Goal: Task Accomplishment & Management: Use online tool/utility

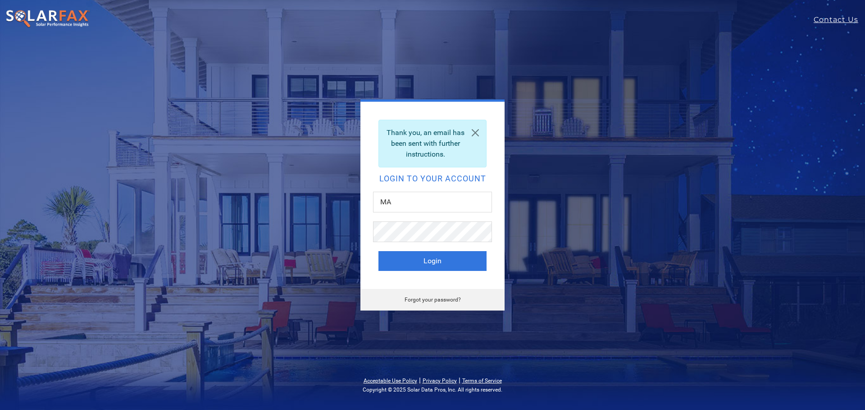
type input "M"
type input "mark@heliosEnergyglobal.com"
click at [426, 267] on button "Login" at bounding box center [432, 261] width 108 height 20
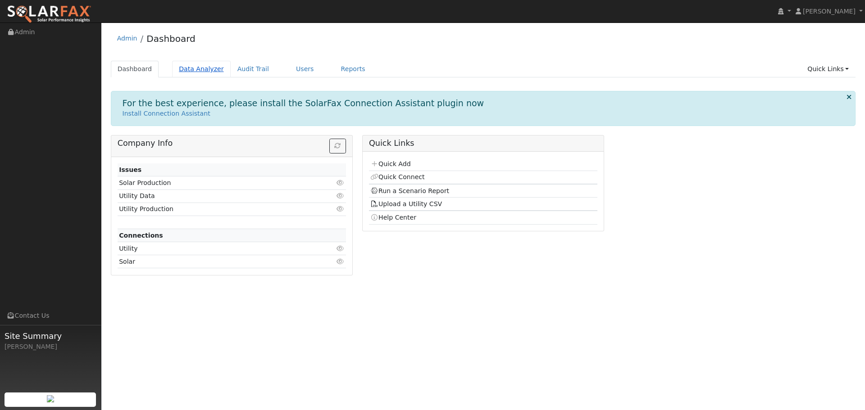
click at [201, 70] on link "Data Analyzer" at bounding box center [201, 69] width 59 height 17
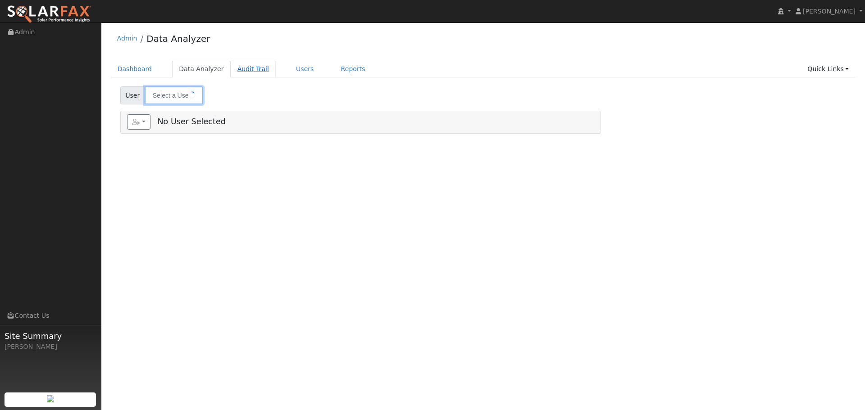
type input "Sabro Foster"
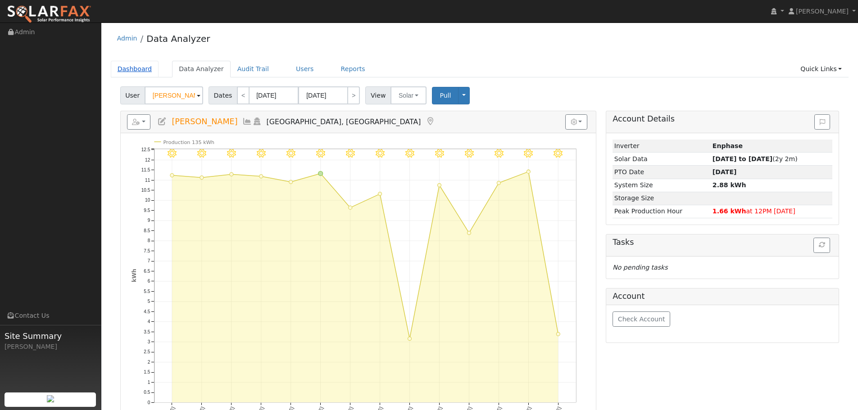
click at [139, 66] on link "Dashboard" at bounding box center [135, 69] width 48 height 17
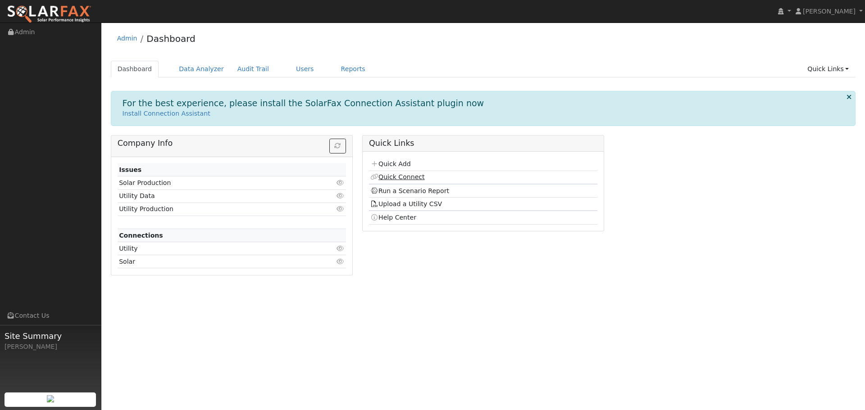
click at [388, 173] on link "Quick Connect" at bounding box center [397, 176] width 54 height 7
click at [202, 70] on link "Data Analyzer" at bounding box center [201, 69] width 59 height 17
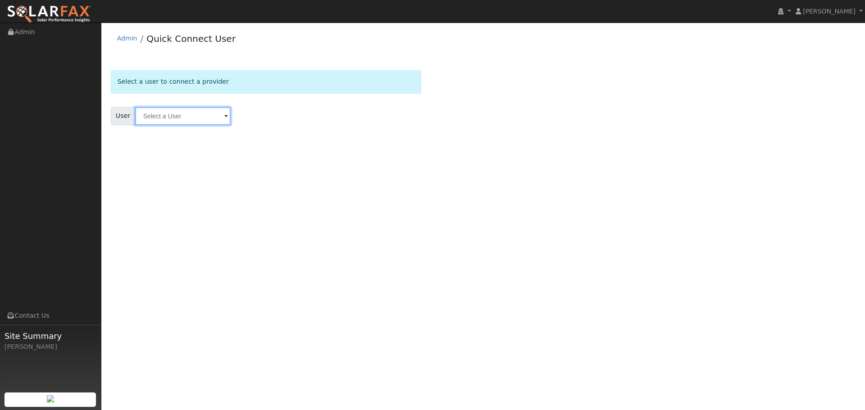
click at [203, 112] on input "text" at bounding box center [183, 116] width 96 height 18
click at [185, 117] on input "text" at bounding box center [183, 116] width 96 height 18
click at [135, 117] on input "text" at bounding box center [183, 116] width 96 height 18
drag, startPoint x: 115, startPoint y: 144, endPoint x: 123, endPoint y: 139, distance: 9.1
click at [121, 143] on form "Select a user to connect a provider User Results Enter text to search Enter tex…" at bounding box center [266, 108] width 310 height 77
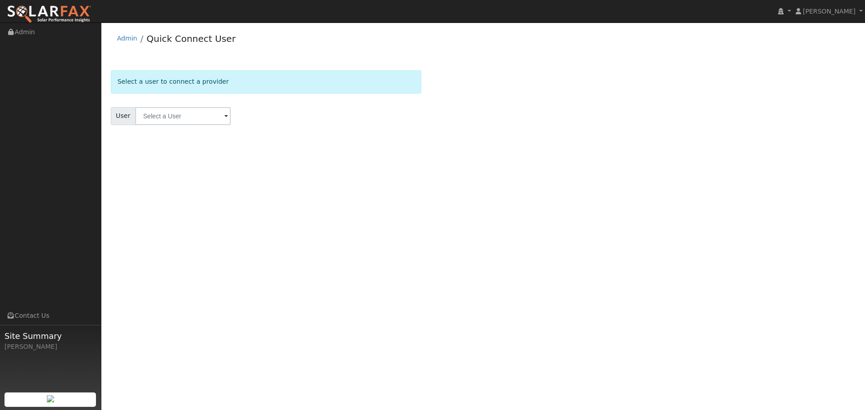
click at [122, 115] on span "User" at bounding box center [123, 116] width 25 height 18
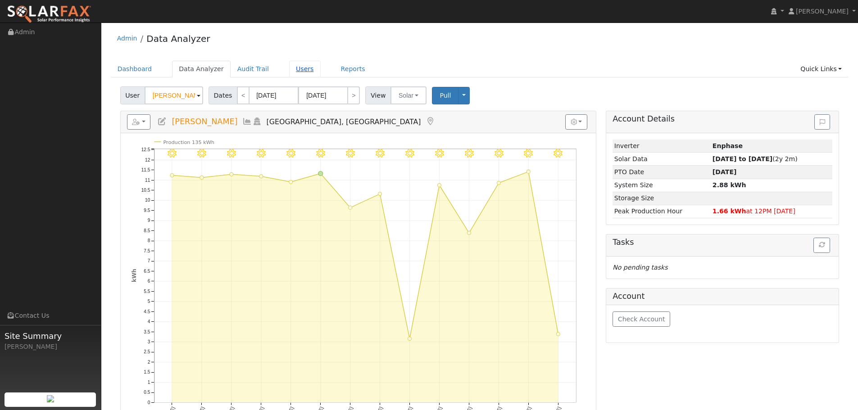
click at [289, 73] on link "Users" at bounding box center [305, 69] width 32 height 17
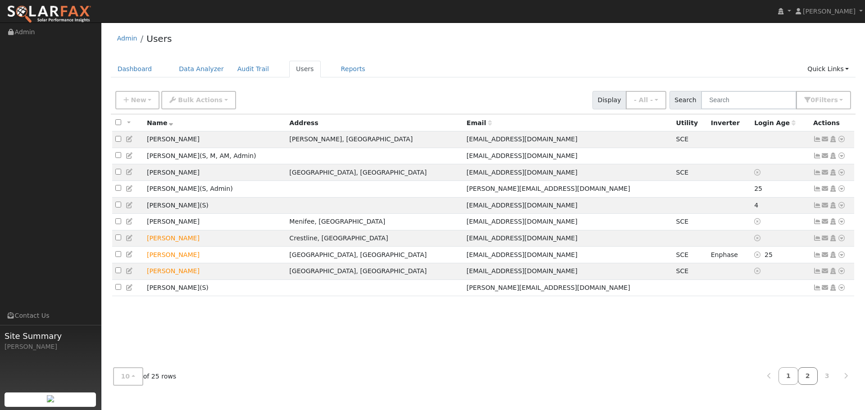
click at [809, 375] on link "2" at bounding box center [808, 377] width 20 height 18
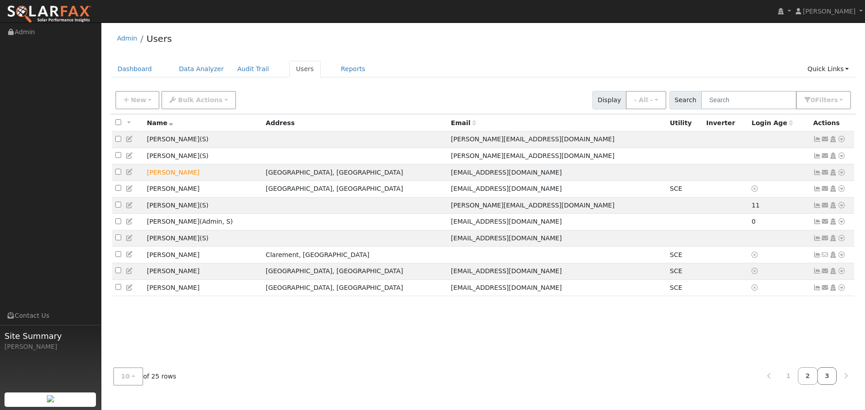
click at [827, 379] on link "3" at bounding box center [827, 377] width 20 height 18
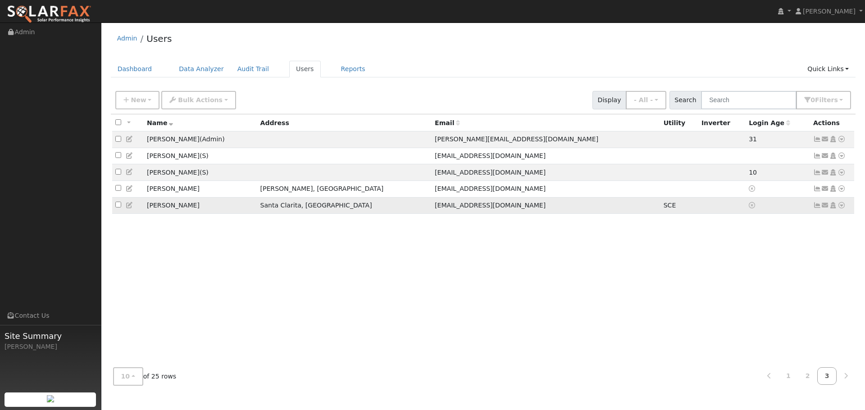
click at [165, 208] on td "Joseph Yellen" at bounding box center [201, 205] width 114 height 17
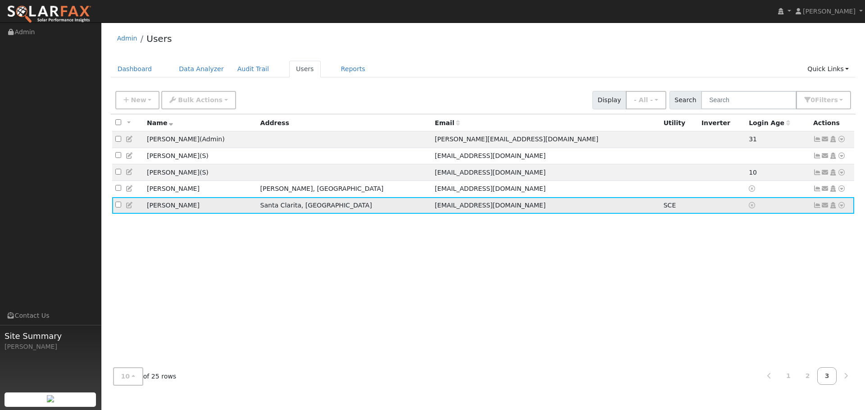
click at [127, 208] on icon at bounding box center [130, 205] width 8 height 6
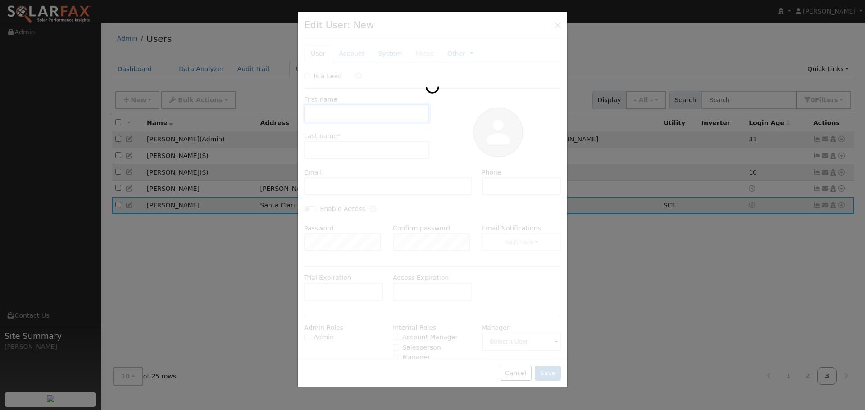
type input "Joseph"
type input "Yellen"
type input "yellenjoseph@gmail.com"
type input "8185156114"
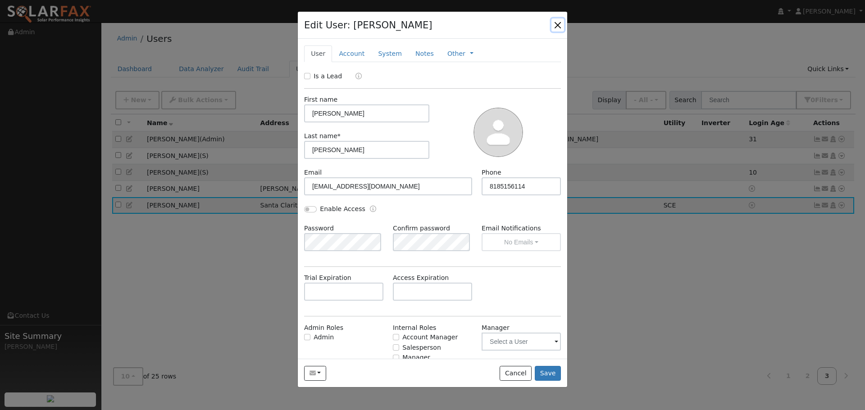
click at [555, 28] on button "button" at bounding box center [557, 24] width 13 height 13
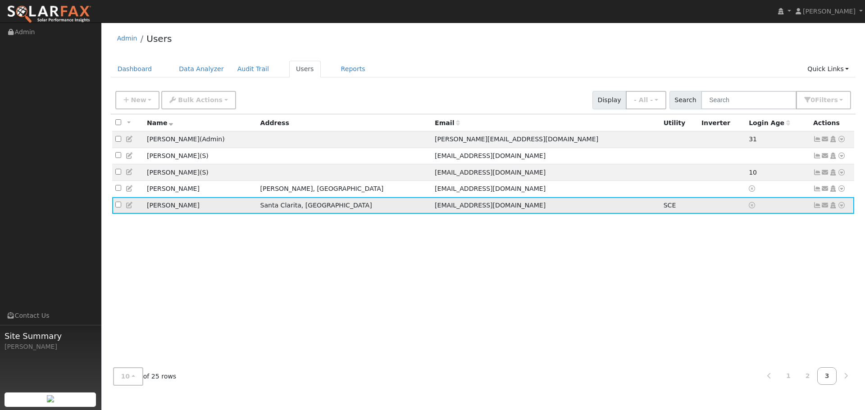
click at [443, 209] on span "yellenjoseph@gmail.com" at bounding box center [490, 205] width 111 height 7
click at [296, 205] on td "Santa Clarita, CA" at bounding box center [344, 205] width 175 height 17
click at [152, 208] on td "Joseph Yellen" at bounding box center [201, 205] width 114 height 17
click at [806, 214] on td at bounding box center [778, 205] width 64 height 17
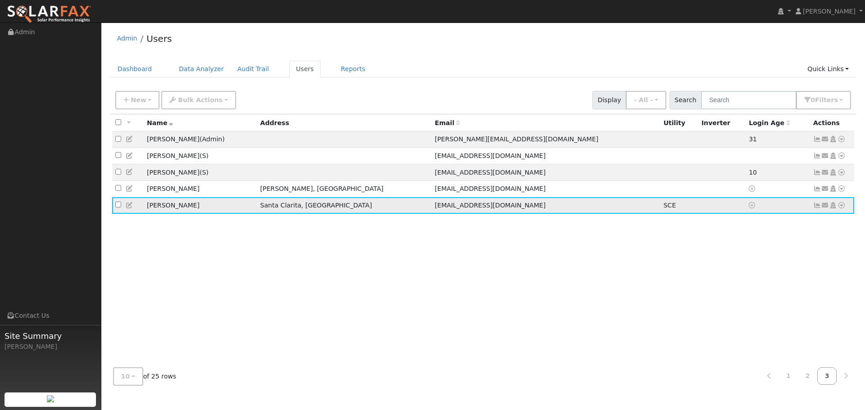
click at [840, 209] on icon at bounding box center [842, 205] width 8 height 6
click at [825, 228] on link "Data Analyzer" at bounding box center [811, 221] width 65 height 13
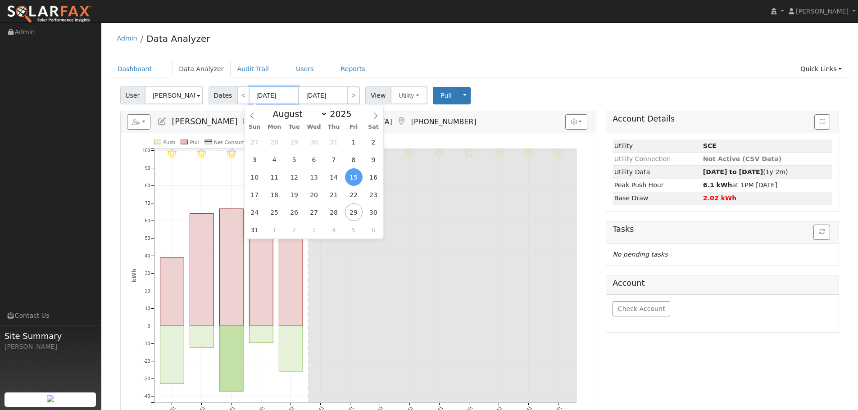
click at [259, 95] on input "[DATE]" at bounding box center [274, 96] width 50 height 18
click at [281, 114] on select "January February March April May June July August September October November De…" at bounding box center [298, 114] width 59 height 11
select select "0"
click at [275, 109] on select "January February March April May June July August September October November De…" at bounding box center [298, 114] width 59 height 11
click at [311, 140] on span "1" at bounding box center [314, 142] width 18 height 18
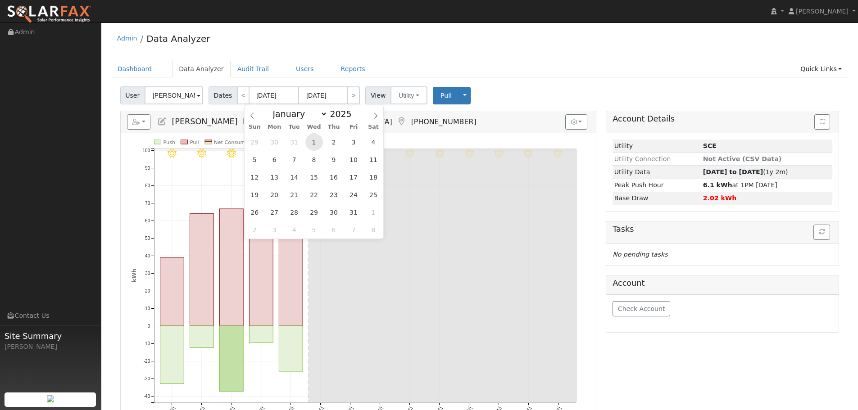
type input "01/01/2025"
type input "01/31/2025"
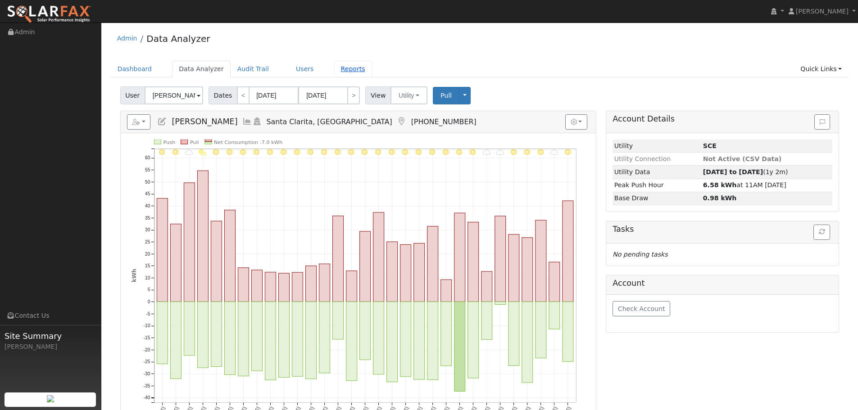
click at [334, 73] on link "Reports" at bounding box center [353, 69] width 38 height 17
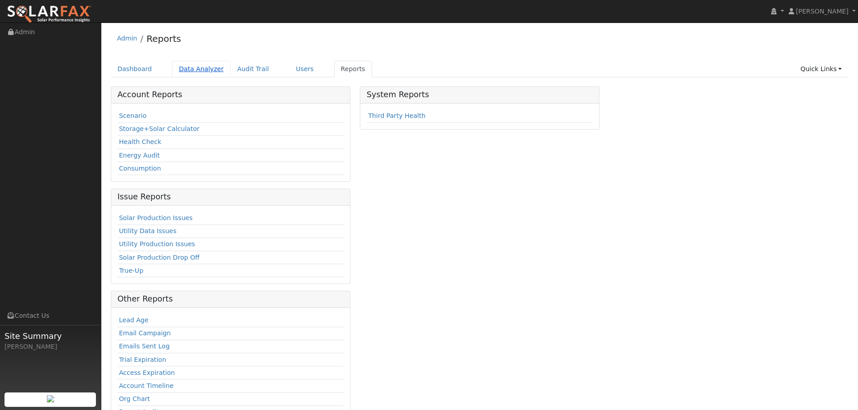
click at [191, 67] on link "Data Analyzer" at bounding box center [201, 69] width 59 height 17
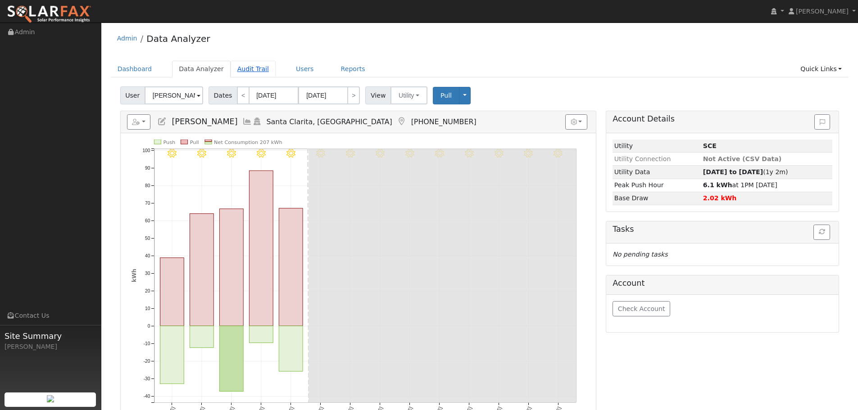
click at [241, 70] on link "Audit Trail" at bounding box center [253, 69] width 45 height 17
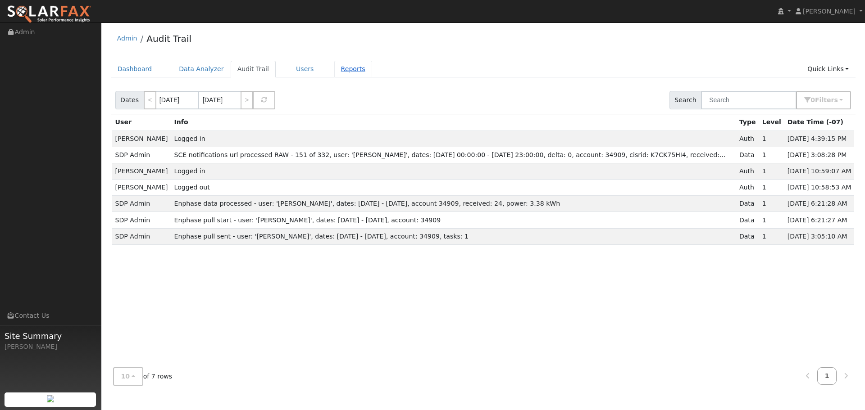
click at [334, 63] on link "Reports" at bounding box center [353, 69] width 38 height 17
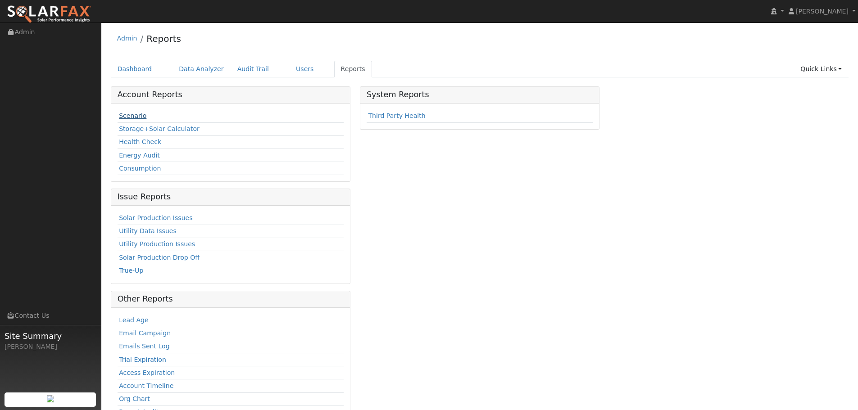
click at [140, 119] on link "Scenario" at bounding box center [132, 115] width 27 height 7
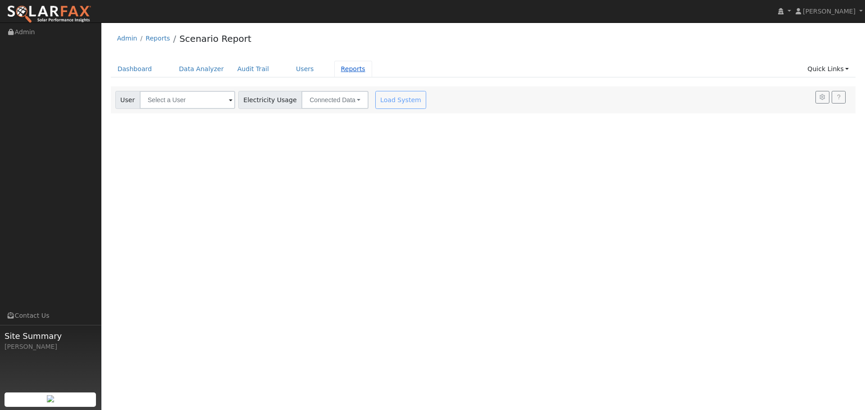
click at [342, 72] on link "Reports" at bounding box center [353, 69] width 38 height 17
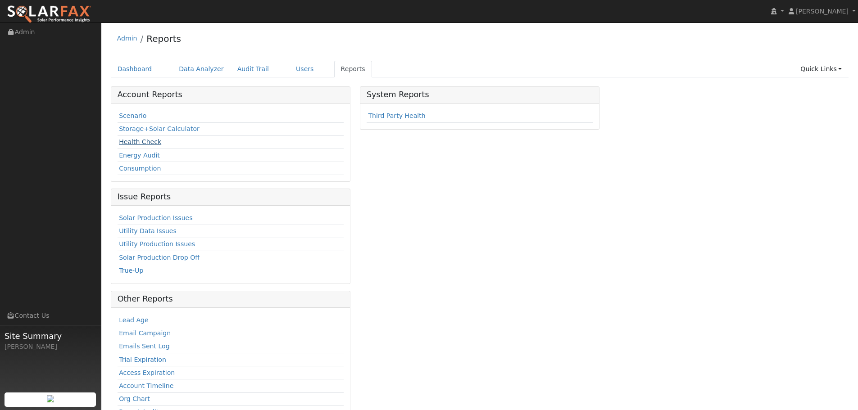
click at [137, 140] on link "Health Check" at bounding box center [140, 141] width 42 height 7
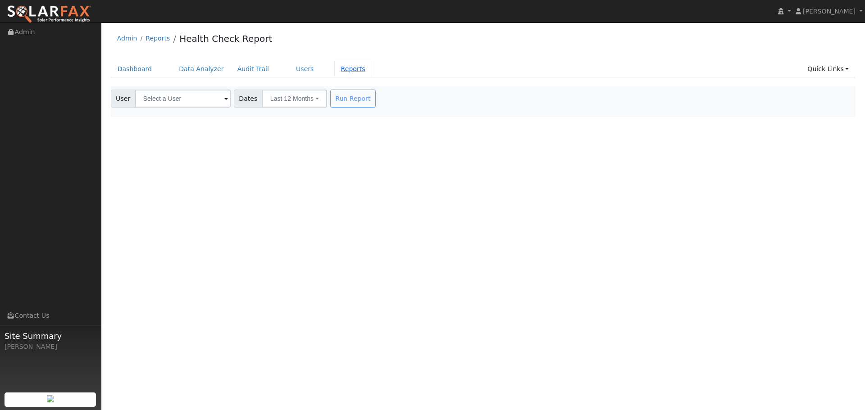
click at [334, 68] on link "Reports" at bounding box center [353, 69] width 38 height 17
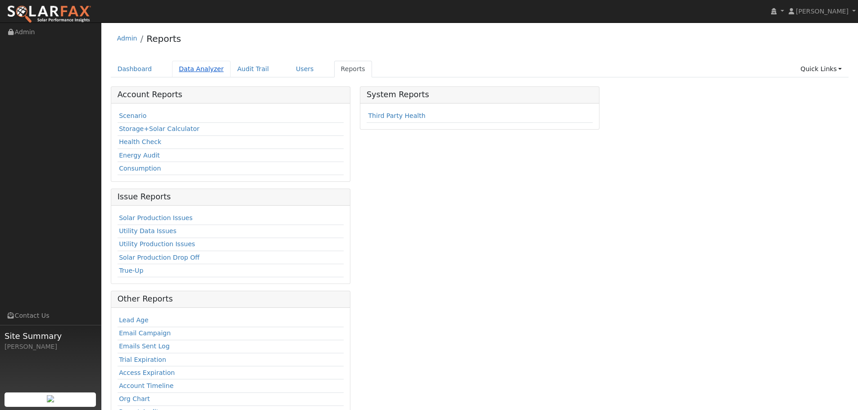
click at [200, 72] on link "Data Analyzer" at bounding box center [201, 69] width 59 height 17
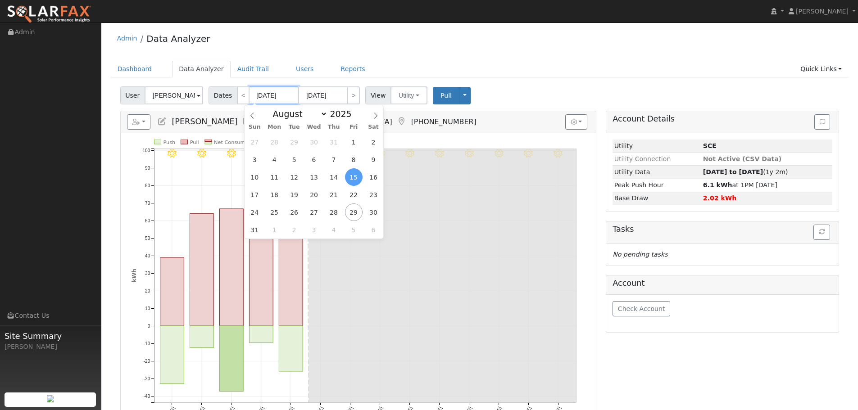
click at [261, 94] on input "08/15/2025" at bounding box center [274, 96] width 50 height 18
click at [295, 115] on select "January February March April May June July August September October November De…" at bounding box center [298, 114] width 59 height 11
select select "0"
click at [275, 109] on select "January February March April May June July August September October November De…" at bounding box center [298, 114] width 59 height 11
click at [324, 143] on div "29 30 31 1 2 3 4 5 6 7 8 9 10 11 12 13 14 15 16 17 18 19 20 21 22 23 24 25 26 2…" at bounding box center [314, 185] width 139 height 105
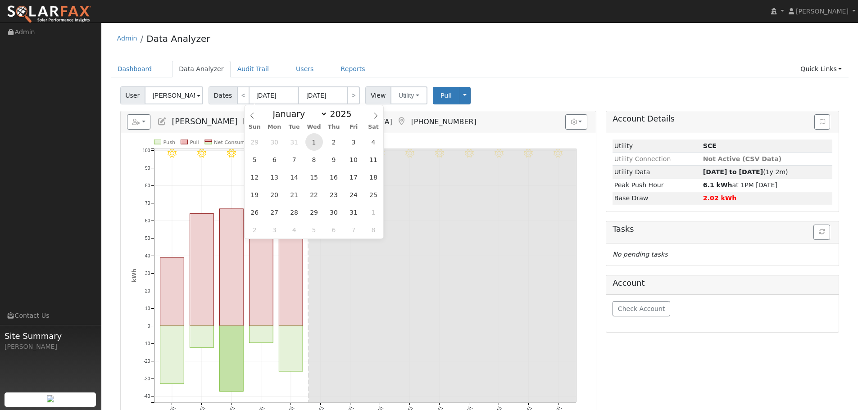
click at [319, 143] on span "1" at bounding box center [314, 142] width 18 height 18
type input "01/01/2025"
type input "01/31/2025"
select select "0"
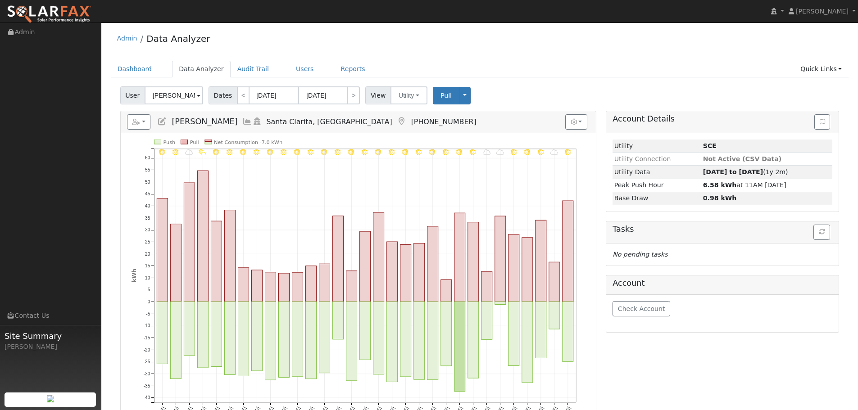
click at [468, 124] on h5 "Reports Scenario Health Check Energy Audit Account Timeline User Audit Trail In…" at bounding box center [358, 121] width 463 height 15
click at [336, 97] on input "01/31/2025" at bounding box center [323, 96] width 50 height 18
click at [401, 78] on div "Dashboard Data Analyzer Audit Trail Users Reports Quick Links Quick Add Quick C…" at bounding box center [480, 74] width 738 height 26
click at [253, 101] on input "01/01/2025" at bounding box center [274, 96] width 50 height 18
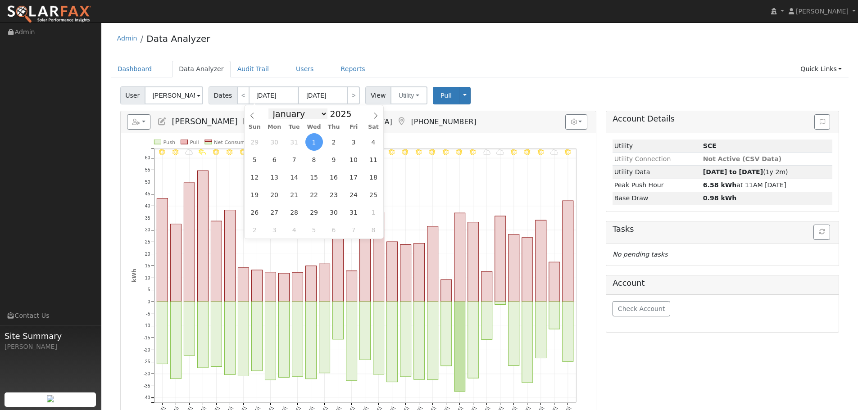
click at [323, 118] on select "January February March April May June July August September October November De…" at bounding box center [298, 114] width 59 height 11
select select "7"
click at [275, 109] on select "January February March April May June July August September October November De…" at bounding box center [298, 114] width 59 height 11
click at [348, 142] on span "1" at bounding box center [354, 142] width 18 height 18
type input "08/01/2025"
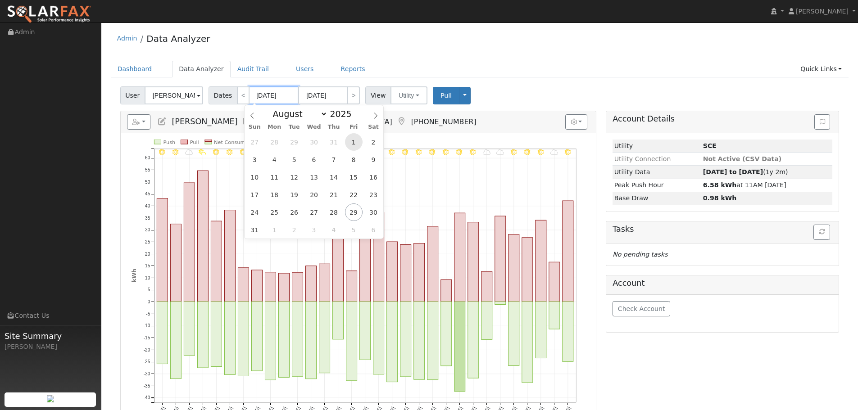
type input "08/31/2025"
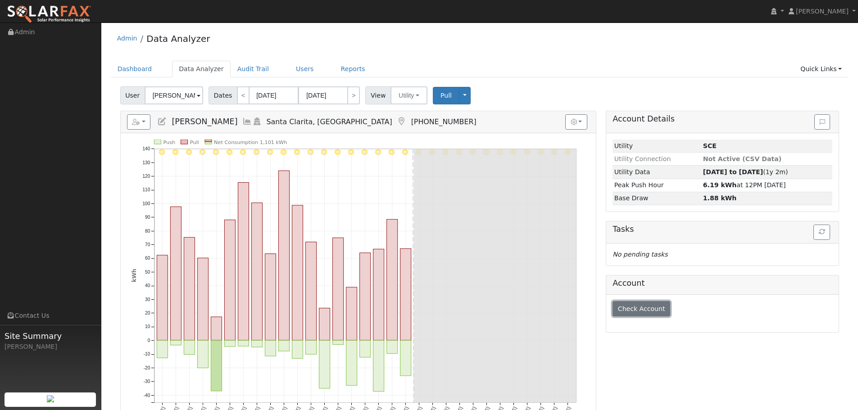
click at [635, 306] on span "Check Account" at bounding box center [641, 308] width 47 height 7
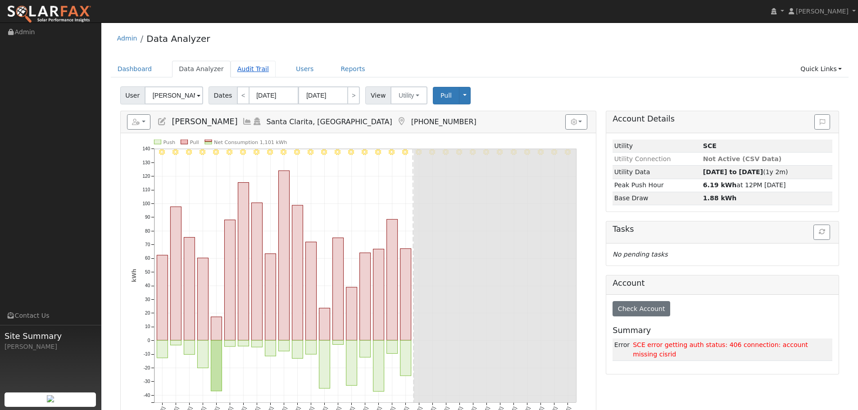
click at [231, 72] on link "Audit Trail" at bounding box center [253, 69] width 45 height 17
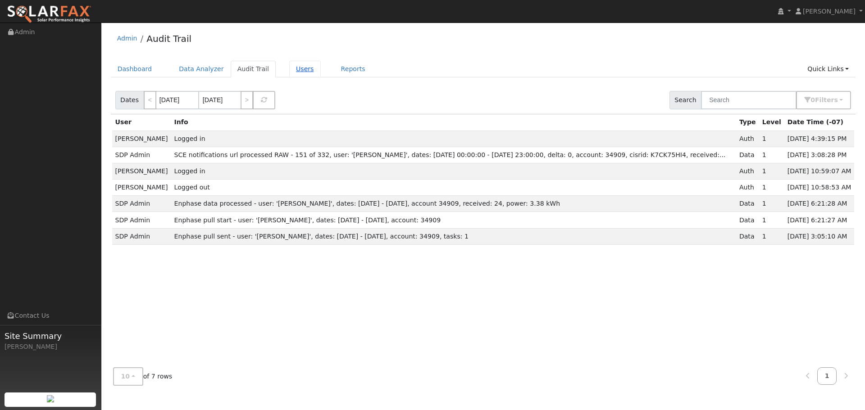
click at [291, 63] on link "Users" at bounding box center [305, 69] width 32 height 17
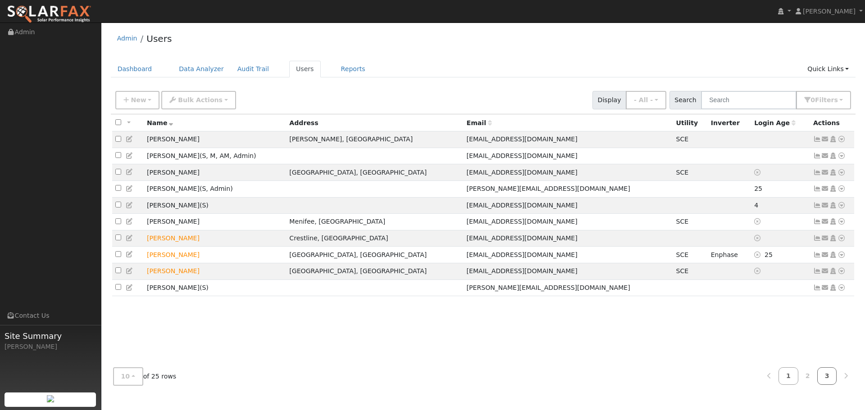
click at [829, 376] on link "3" at bounding box center [827, 377] width 20 height 18
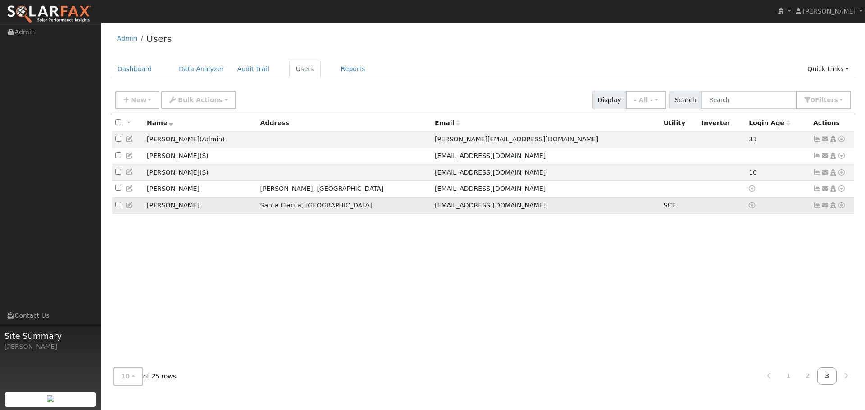
click at [817, 209] on icon at bounding box center [817, 205] width 8 height 6
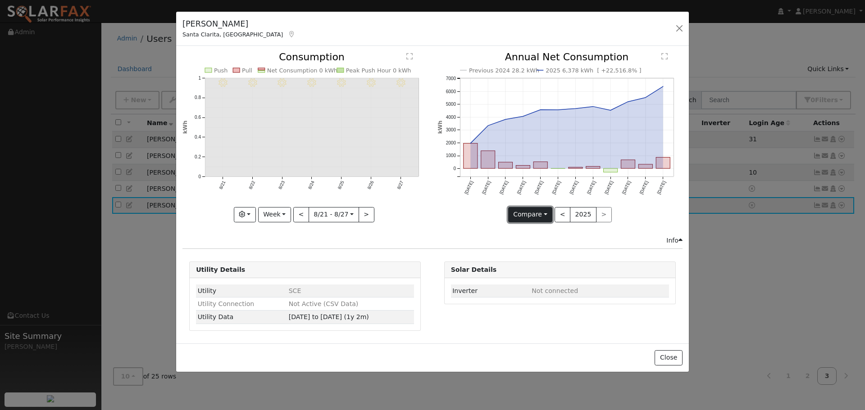
click at [528, 210] on button "Compare" at bounding box center [530, 214] width 45 height 15
click at [434, 228] on div "Previous 2024 28.2 kWh 2025 6,378 kWh [ +22,516.8% ] Aug '24 Sep '24 Oct '24 No…" at bounding box center [560, 143] width 255 height 183
click at [573, 213] on button "2025" at bounding box center [583, 214] width 27 height 15
click at [439, 228] on div "Previous 2024 28.2 kWh 2025 6,378 kWh [ +22,516.8% ] Aug '24 Sep '24 Oct '24 No…" at bounding box center [560, 143] width 255 height 183
click at [671, 241] on div "Info" at bounding box center [674, 240] width 16 height 9
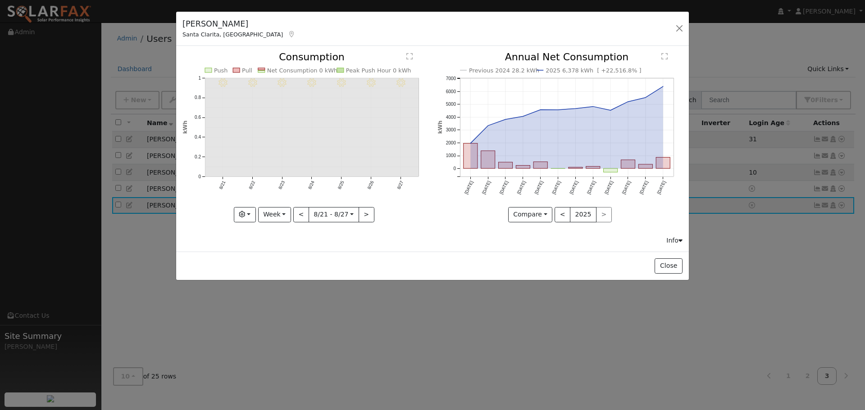
click at [671, 241] on div "Info" at bounding box center [674, 240] width 16 height 9
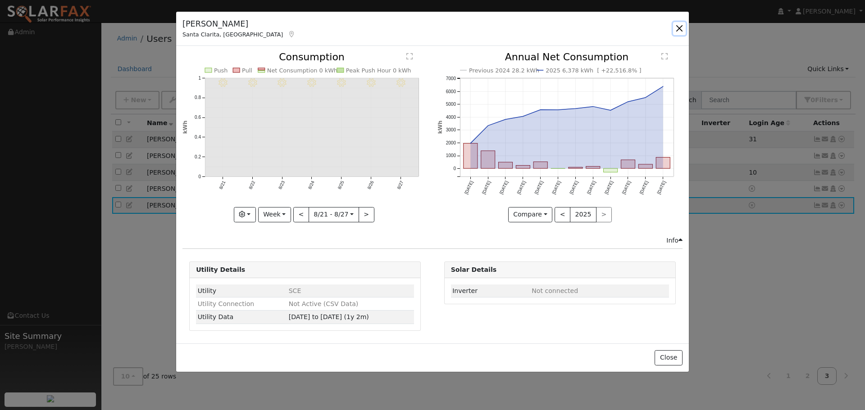
click at [681, 25] on button "button" at bounding box center [679, 28] width 13 height 13
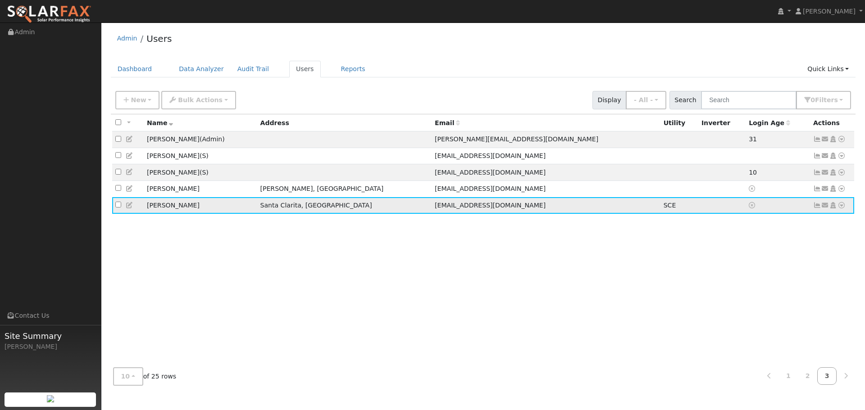
click at [817, 209] on icon at bounding box center [817, 205] width 8 height 6
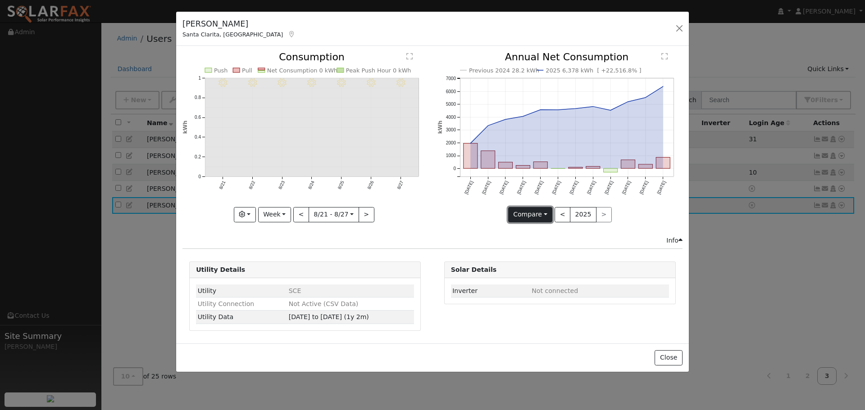
click at [545, 213] on button "Compare" at bounding box center [530, 214] width 45 height 15
click at [543, 242] on link "Current Year" at bounding box center [544, 246] width 70 height 13
drag, startPoint x: 472, startPoint y: 139, endPoint x: 624, endPoint y: 103, distance: 156.8
click at [624, 103] on icon "2025 6,378 kWh Aug '24 Sep '24 Oct '24 Nov '24 Dec '24 Jan '25 Feb '25 Mar '25 …" at bounding box center [559, 134] width 245 height 164
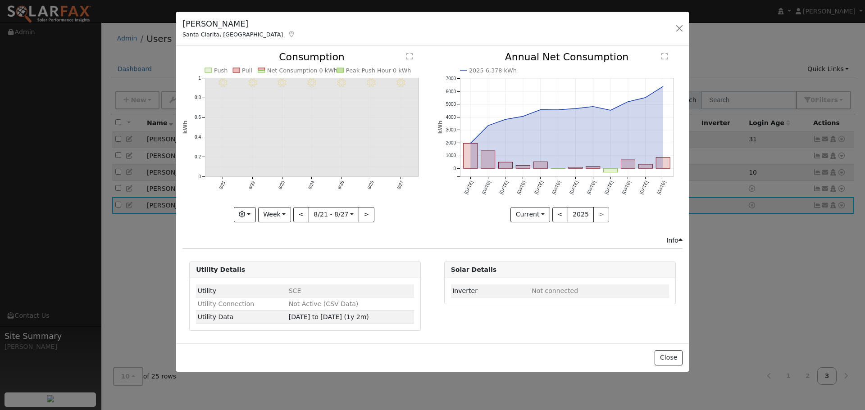
click at [623, 120] on icon "2025 6,378 kWh Aug '24 Sep '24 Oct '24 Nov '24 Dec '24 Jan '25 Feb '25 Mar '25 …" at bounding box center [559, 134] width 245 height 164
click at [618, 108] on icon "2025 6,378 kWh Aug '24 Sep '24 Oct '24 Nov '24 Dec '24 Jan '25 Feb '25 Mar '25 …" at bounding box center [559, 134] width 245 height 164
click at [665, 355] on button "Close" at bounding box center [668, 358] width 27 height 15
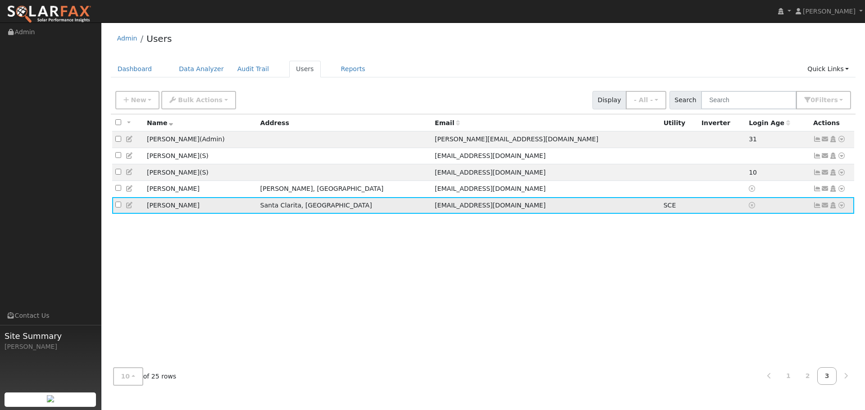
click at [843, 209] on icon at bounding box center [842, 205] width 8 height 6
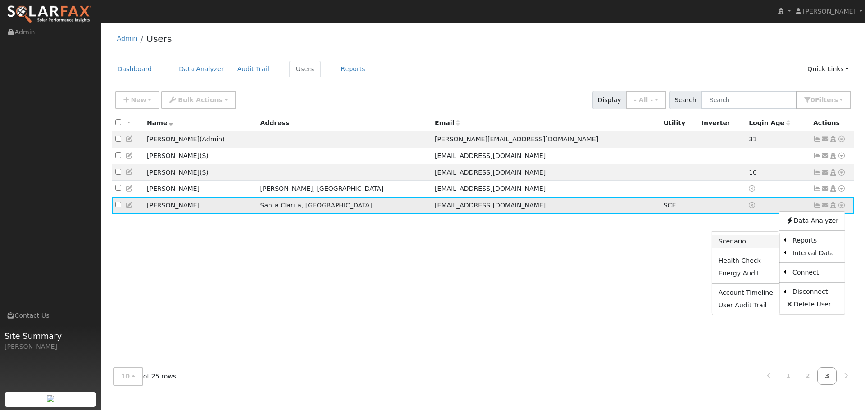
click at [757, 243] on link "Scenario" at bounding box center [745, 241] width 67 height 13
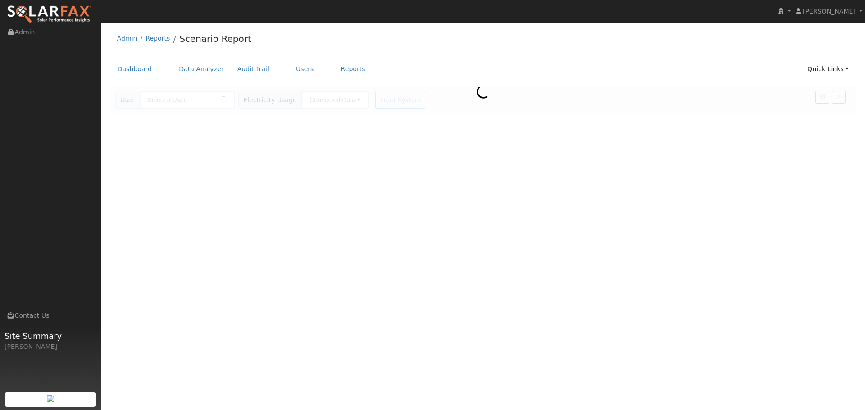
type input "[PERSON_NAME]"
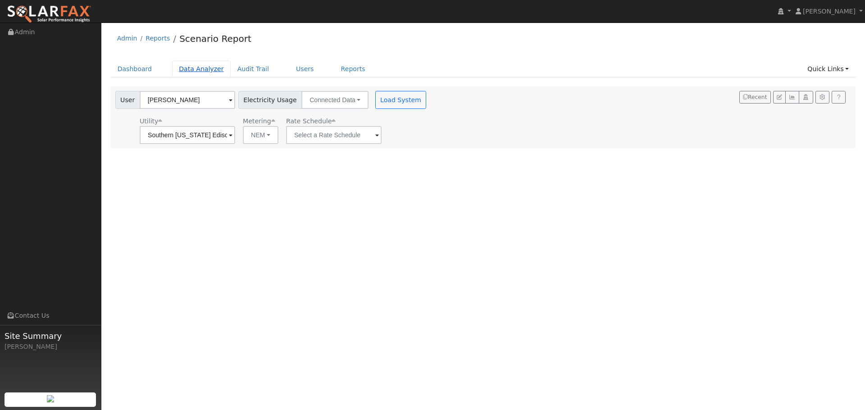
click at [203, 68] on link "Data Analyzer" at bounding box center [201, 69] width 59 height 17
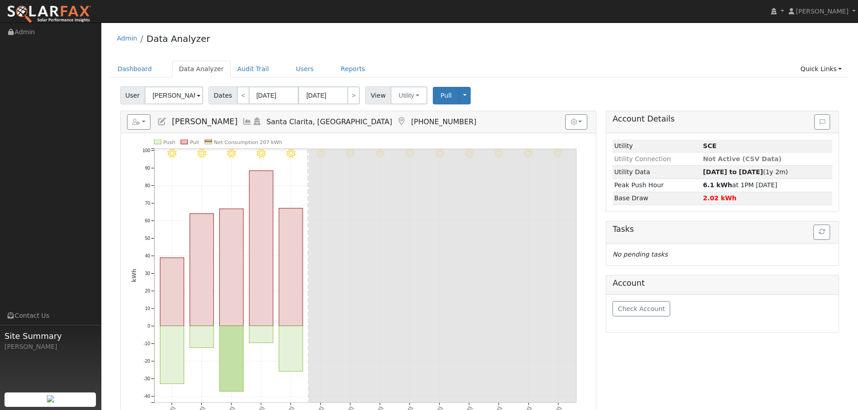
click at [431, 52] on div "Admin Data Analyzer" at bounding box center [480, 40] width 738 height 27
click at [296, 65] on link "Users" at bounding box center [305, 69] width 32 height 17
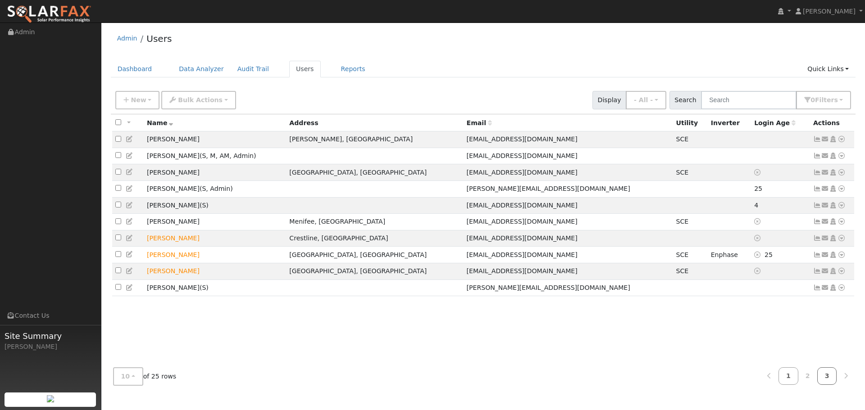
click at [821, 374] on link "3" at bounding box center [827, 377] width 20 height 18
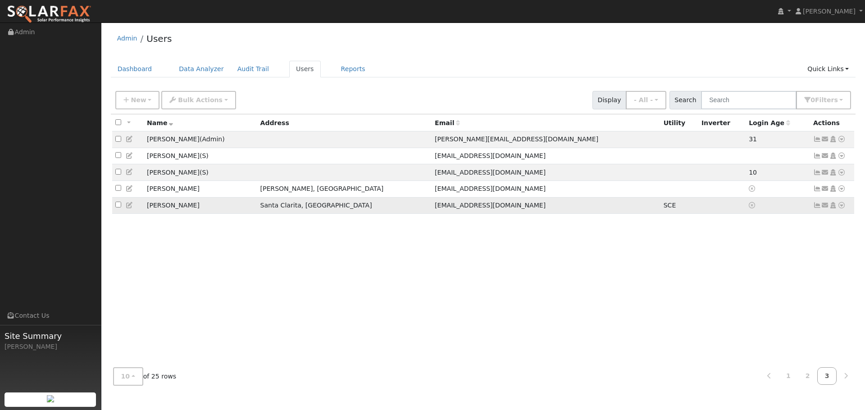
click at [841, 209] on icon at bounding box center [842, 205] width 8 height 6
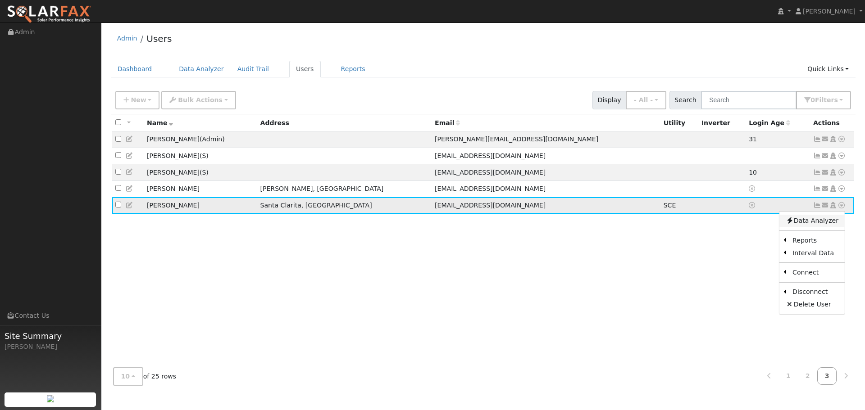
click at [809, 228] on link "Data Analyzer" at bounding box center [811, 221] width 65 height 13
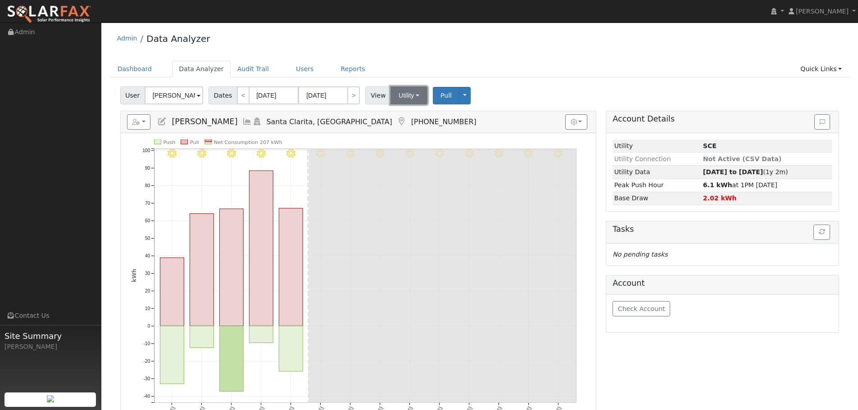
click at [416, 98] on button "Utility" at bounding box center [409, 96] width 37 height 18
click at [546, 73] on ul "Dashboard Data Analyzer Audit Trail Users Reports Quick Links Quick Add Quick C…" at bounding box center [480, 69] width 738 height 17
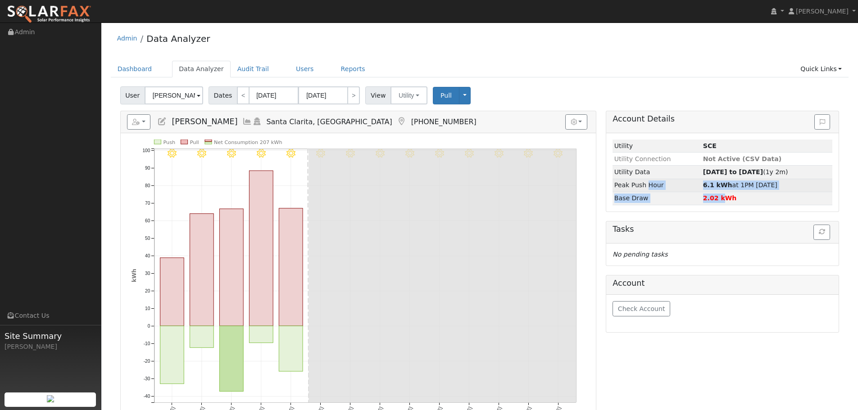
drag, startPoint x: 715, startPoint y: 197, endPoint x: 642, endPoint y: 192, distance: 73.2
click at [644, 191] on tbody "Utility SCE Utility Connection Not Active (CSV Data) Utility Data 07/31/24 to 0…" at bounding box center [723, 172] width 220 height 65
click at [621, 85] on div "User Joseph Yellen Account Default Account Default Account 24268 Reyes Adobe Wa…" at bounding box center [479, 93] width 723 height 21
click at [140, 68] on link "Dashboard" at bounding box center [135, 69] width 48 height 17
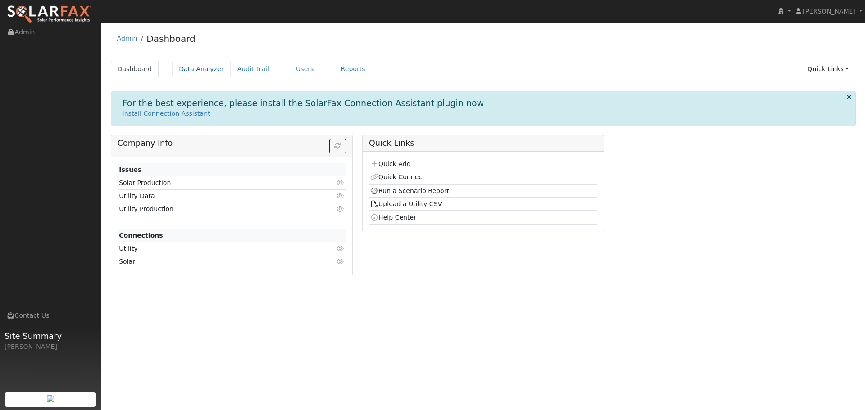
click at [200, 68] on link "Data Analyzer" at bounding box center [201, 69] width 59 height 17
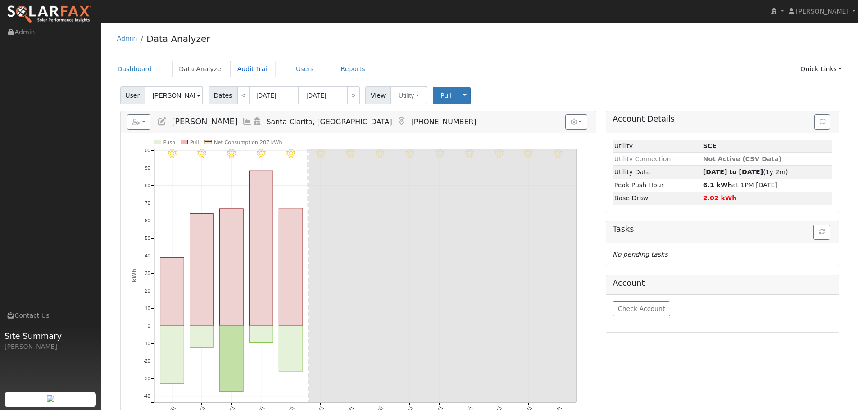
click at [246, 68] on link "Audit Trail" at bounding box center [253, 69] width 45 height 17
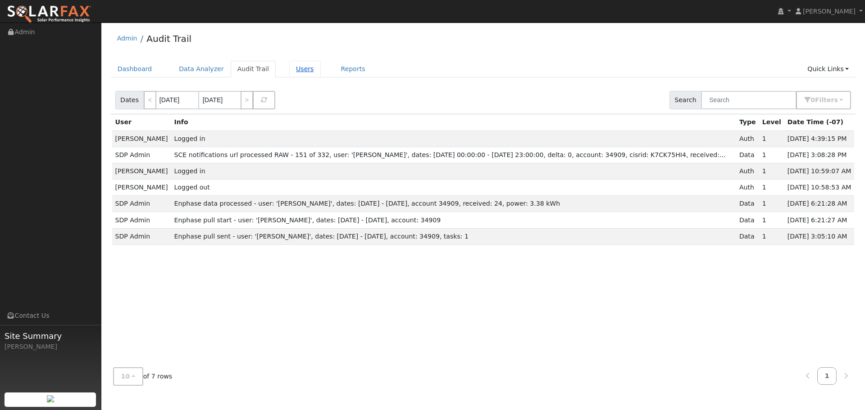
click at [294, 71] on link "Users" at bounding box center [305, 69] width 32 height 17
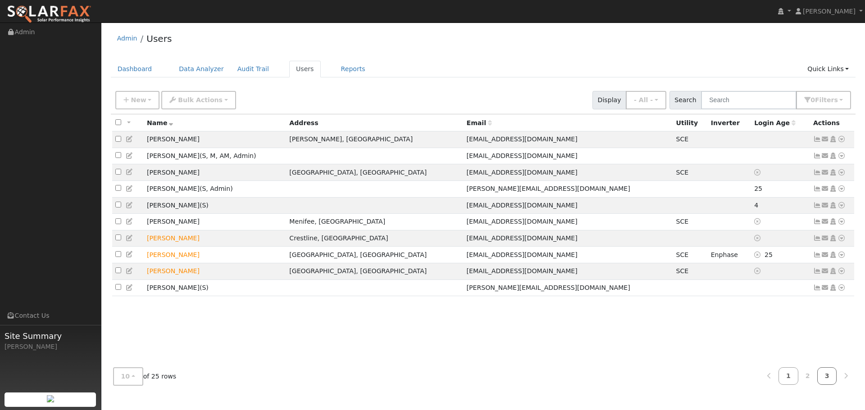
click at [829, 374] on link "3" at bounding box center [827, 377] width 20 height 18
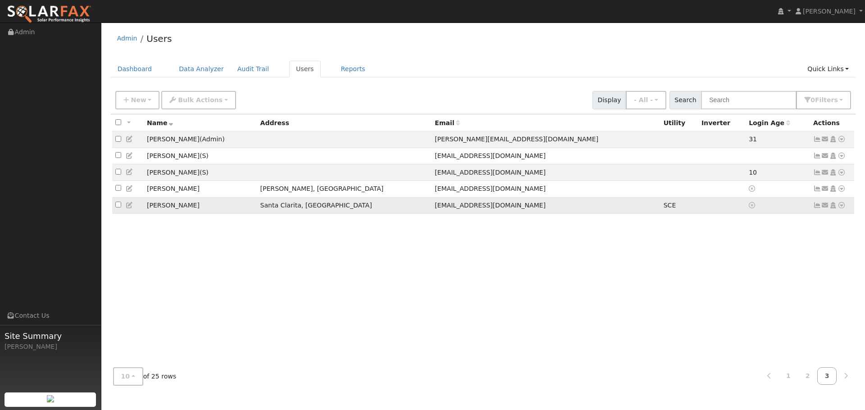
click at [159, 207] on td "[PERSON_NAME]" at bounding box center [201, 205] width 114 height 17
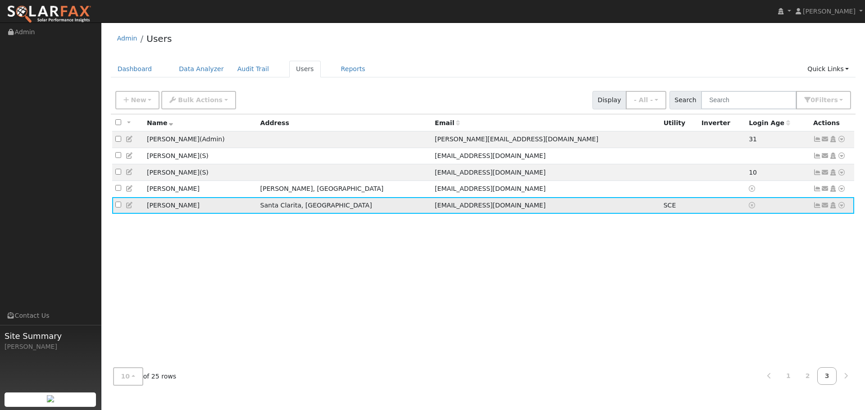
click at [435, 209] on span "[EMAIL_ADDRESS][DOMAIN_NAME]" at bounding box center [490, 205] width 111 height 7
click at [842, 209] on icon at bounding box center [842, 205] width 8 height 6
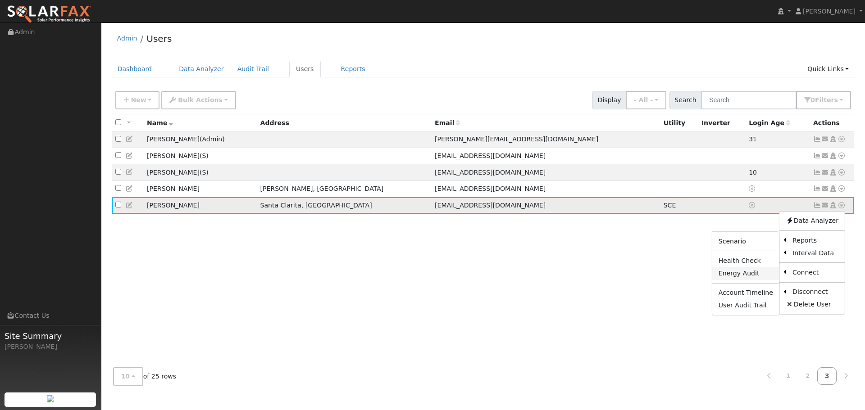
click at [744, 274] on link "Energy Audit" at bounding box center [745, 273] width 67 height 13
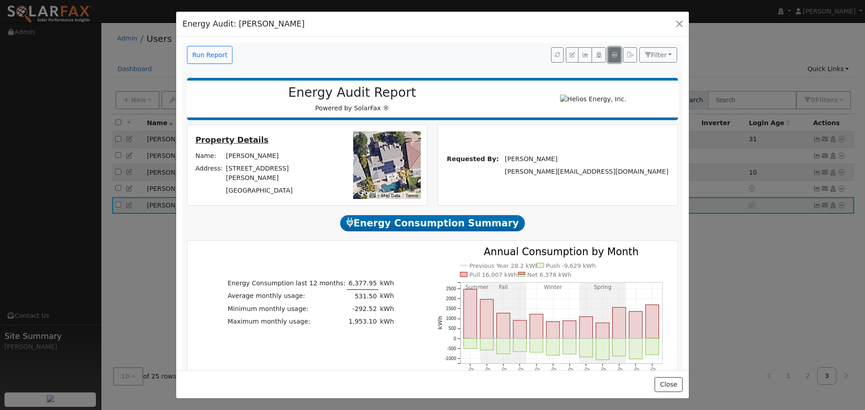
click at [612, 56] on icon "button" at bounding box center [614, 54] width 5 height 5
click at [651, 58] on span "Filter" at bounding box center [659, 54] width 16 height 7
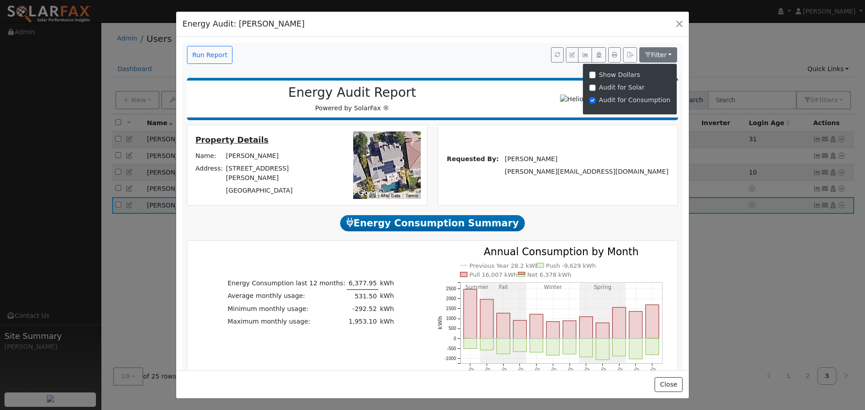
click at [632, 37] on div "Run Report Filter Show Dollars Audit for Solar Audit for Consumption Energy Aud…" at bounding box center [432, 203] width 513 height 334
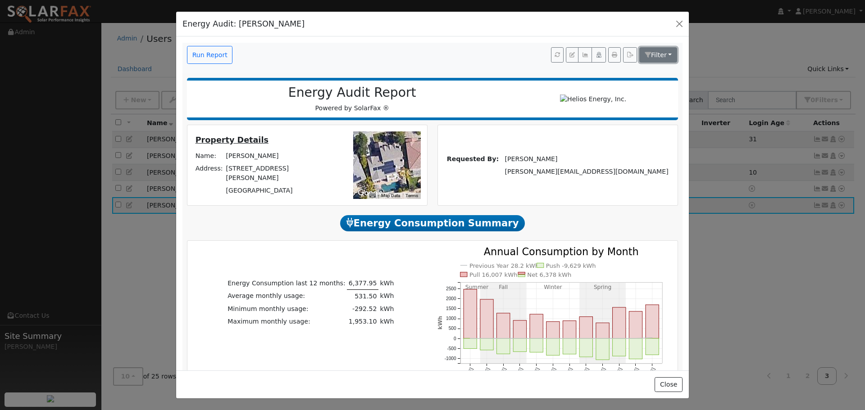
click at [654, 57] on span "Filter" at bounding box center [659, 54] width 16 height 7
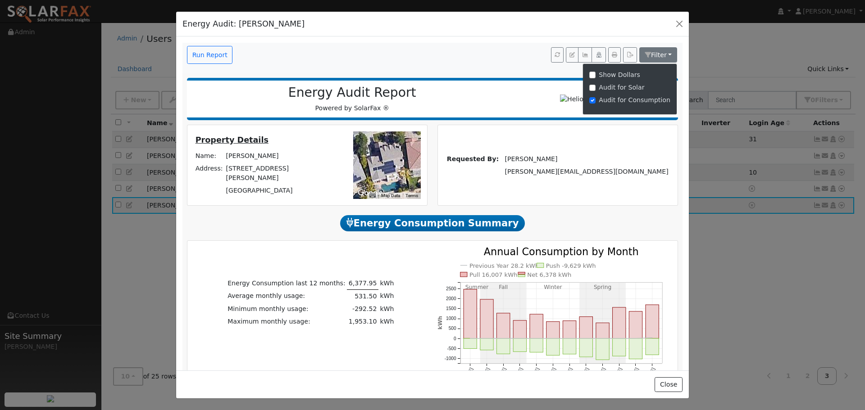
click at [643, 40] on div "Run Report Filter Show Dollars Audit for Solar Audit for Consumption Energy Aud…" at bounding box center [432, 203] width 513 height 334
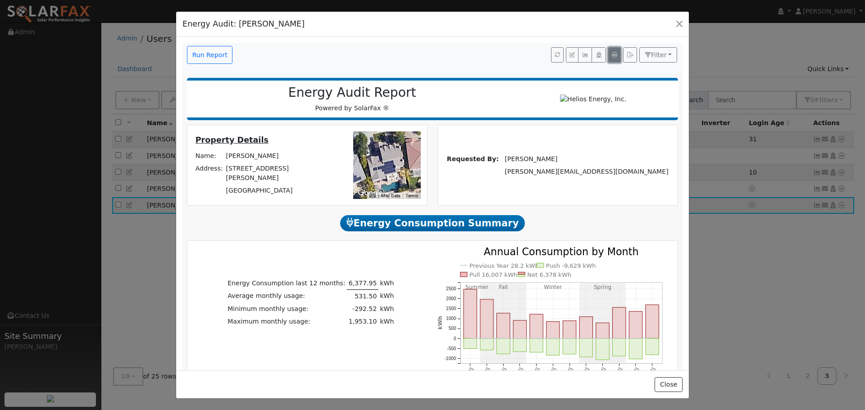
click at [612, 57] on icon "button" at bounding box center [614, 54] width 5 height 5
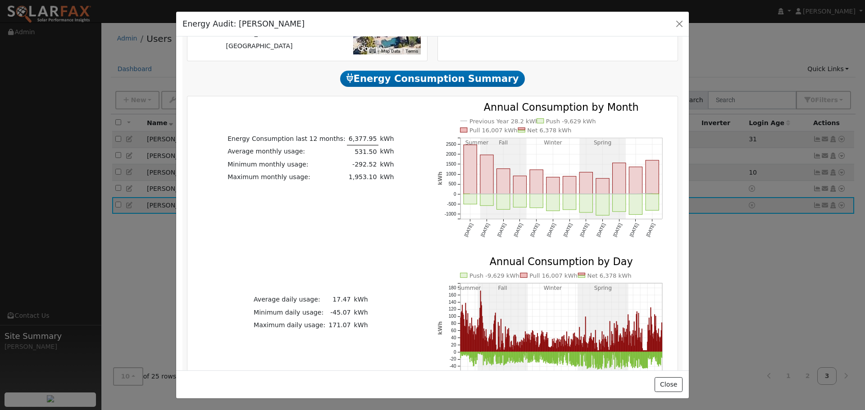
scroll to position [45, 0]
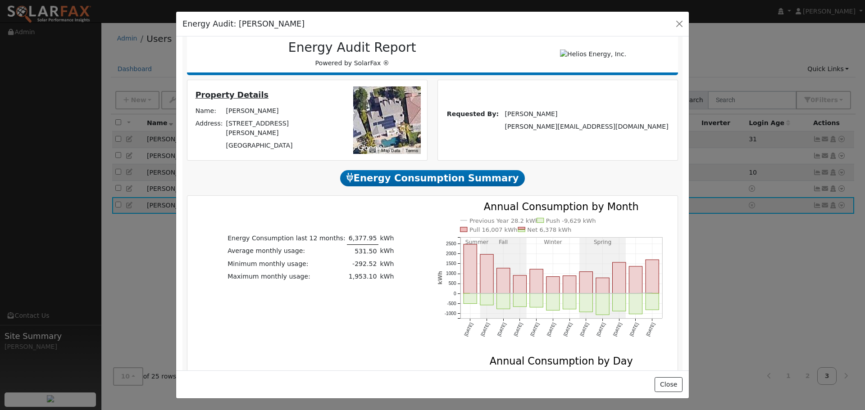
click at [415, 186] on span "Energy Consumption Summary" at bounding box center [432, 178] width 185 height 16
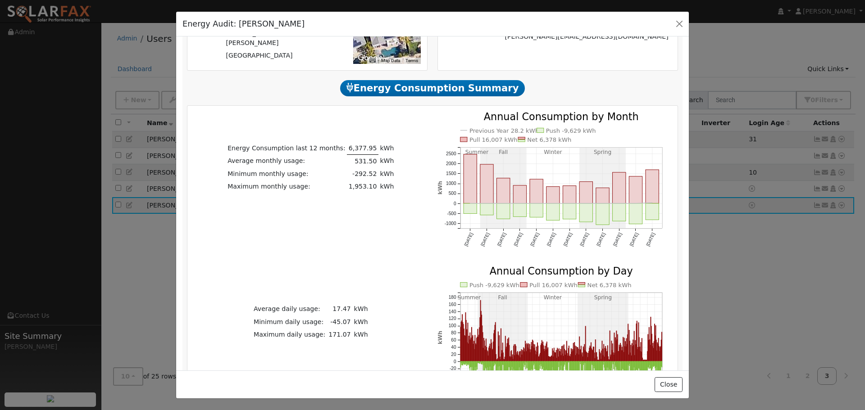
scroll to position [0, 0]
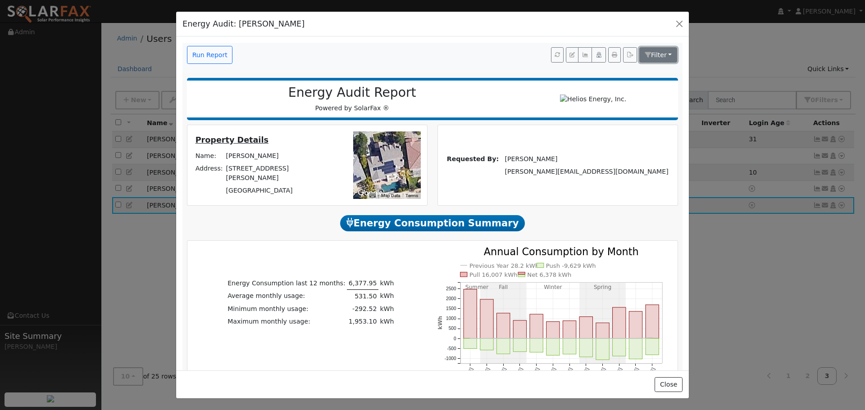
click at [651, 54] on span "Filter" at bounding box center [659, 54] width 16 height 7
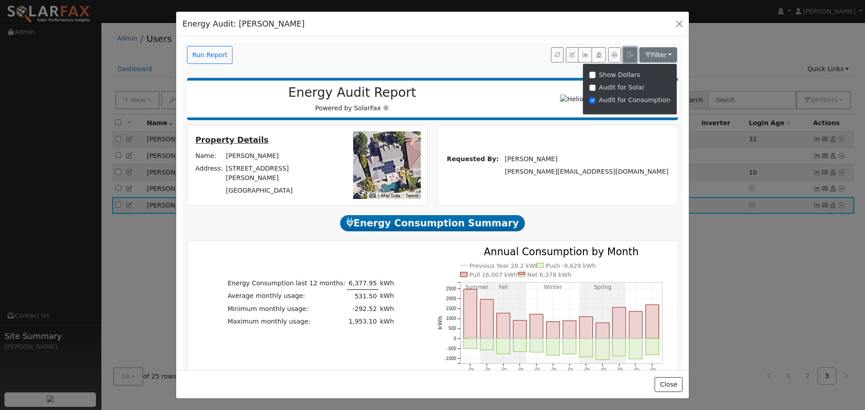
click at [627, 53] on icon "button" at bounding box center [630, 54] width 7 height 5
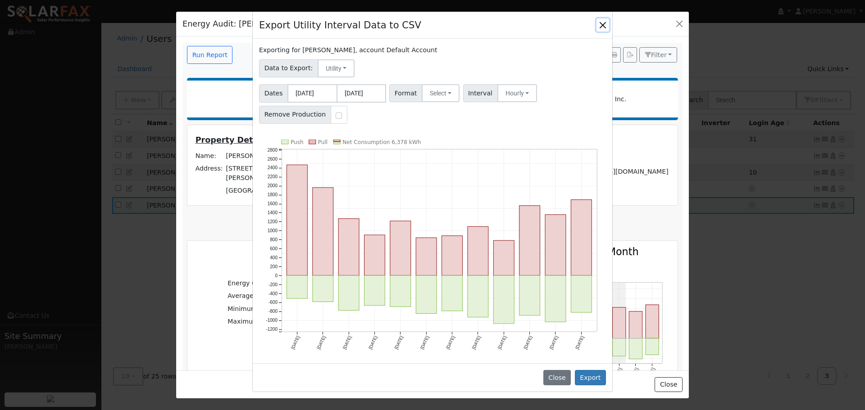
click at [603, 27] on button "Close" at bounding box center [602, 24] width 13 height 13
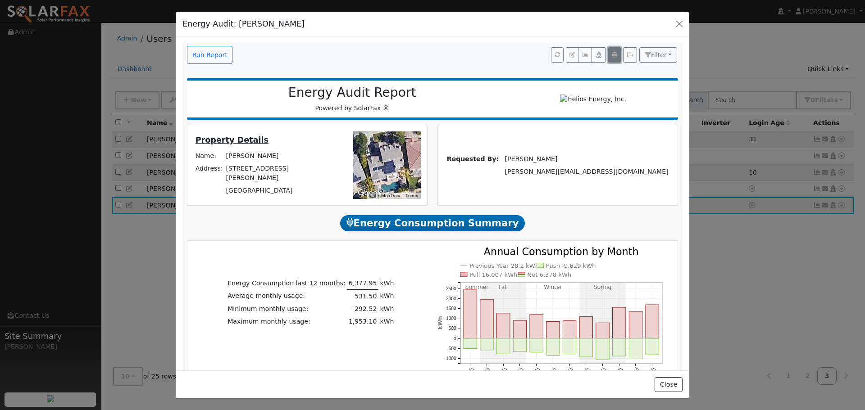
click at [612, 57] on icon "button" at bounding box center [614, 54] width 5 height 5
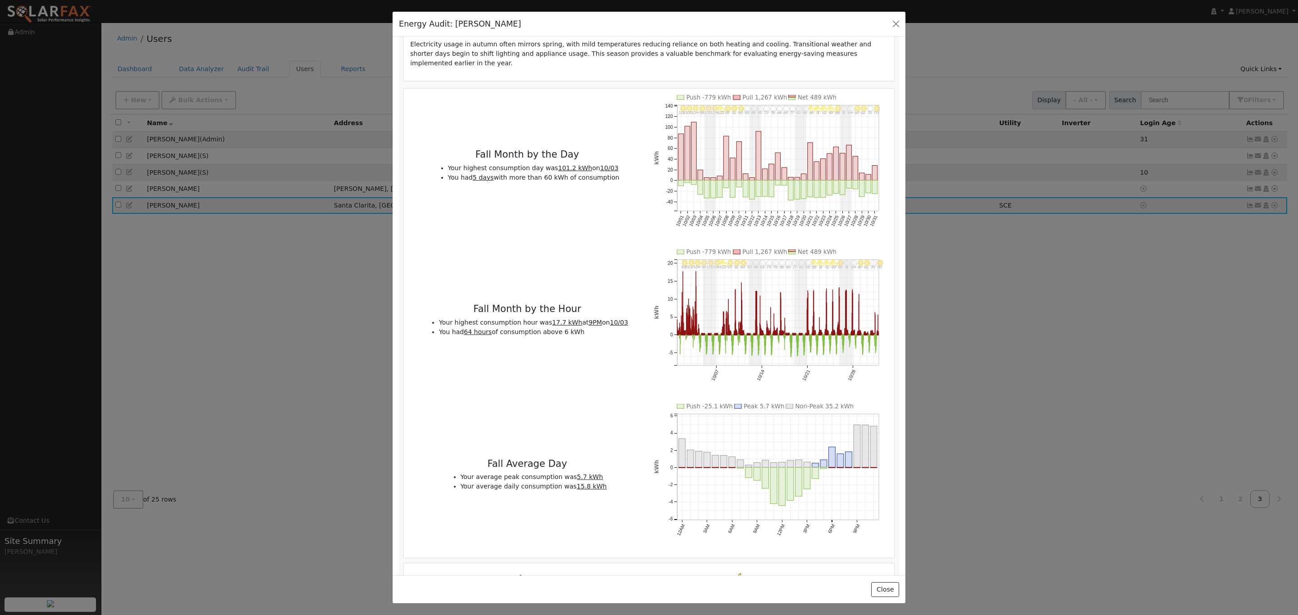
scroll to position [2239, 0]
